Goal: Task Accomplishment & Management: Manage account settings

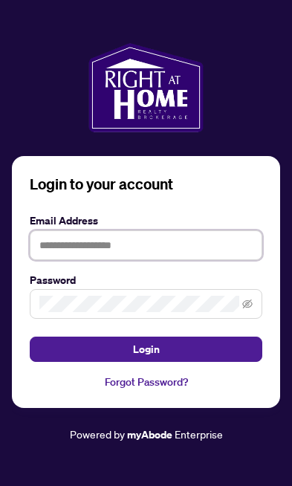
click at [192, 260] on input "text" at bounding box center [146, 245] width 232 height 30
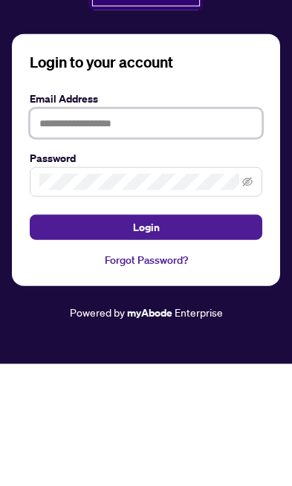
type input "**********"
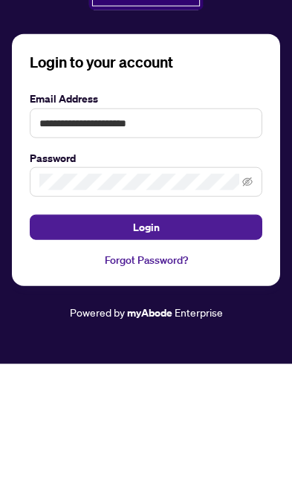
click at [146, 336] on button "Login" at bounding box center [146, 348] width 232 height 25
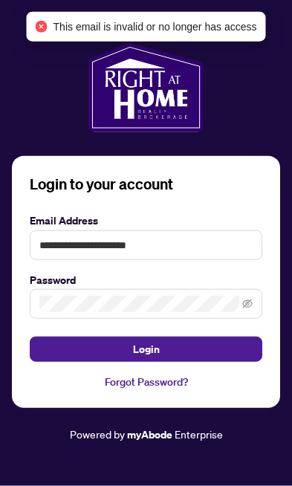
scroll to position [64, 0]
click at [256, 289] on span at bounding box center [146, 304] width 232 height 30
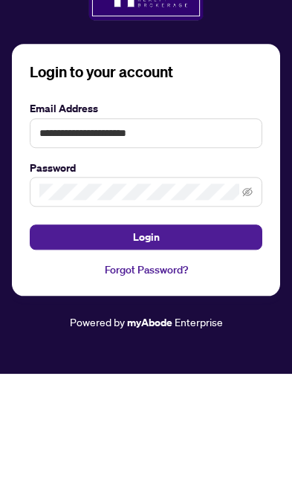
click at [261, 289] on span at bounding box center [146, 304] width 232 height 30
click at [257, 289] on span at bounding box center [146, 304] width 232 height 30
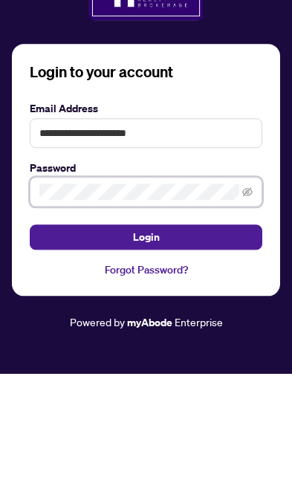
click at [246, 299] on icon "eye-invisible" at bounding box center [247, 303] width 10 height 9
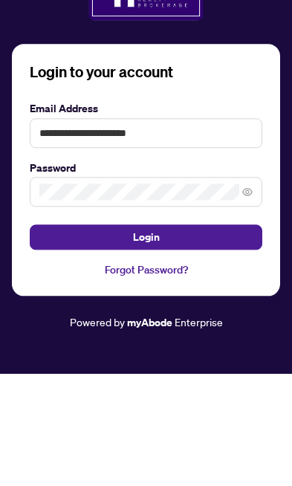
click at [215, 336] on button "Login" at bounding box center [146, 348] width 232 height 25
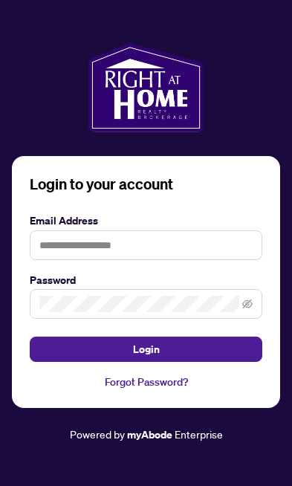
scroll to position [64, 0]
